Goal: Task Accomplishment & Management: Manage account settings

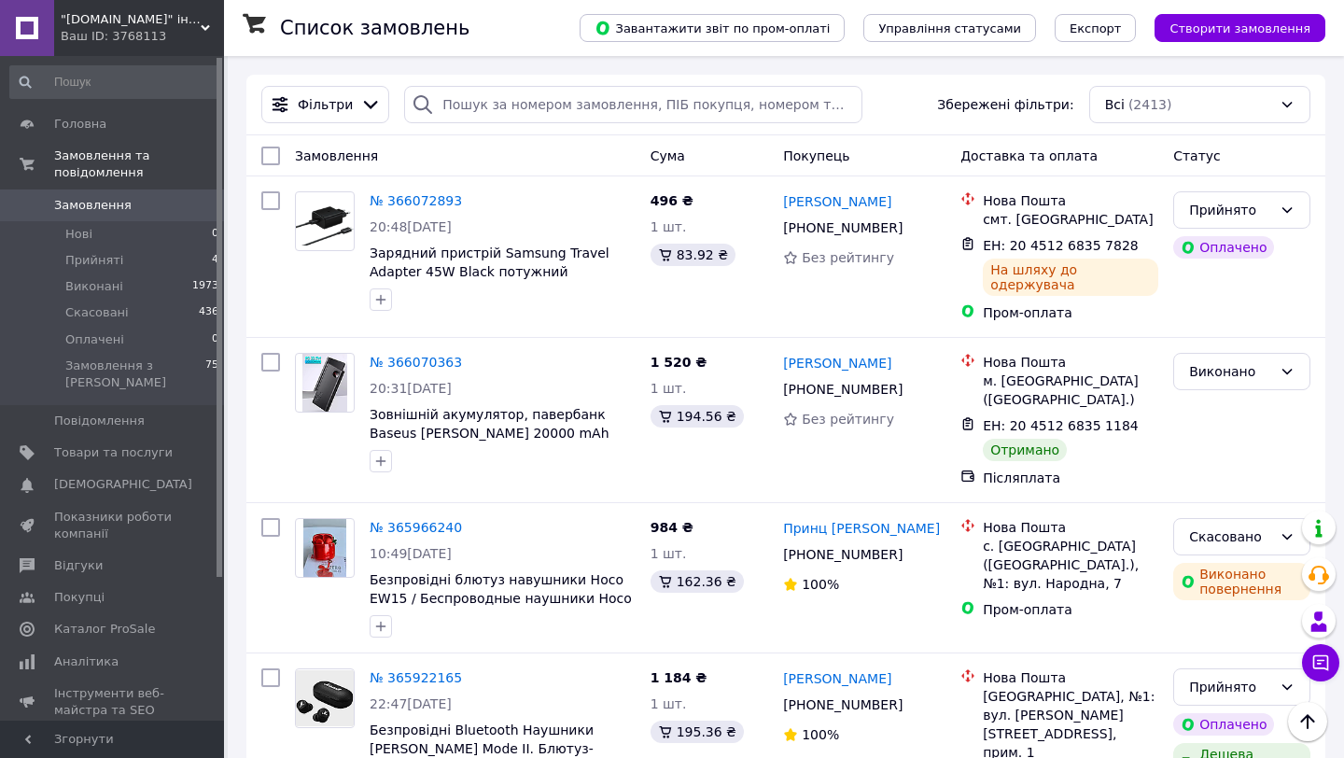
scroll to position [826, 0]
